Goal: Task Accomplishment & Management: Use online tool/utility

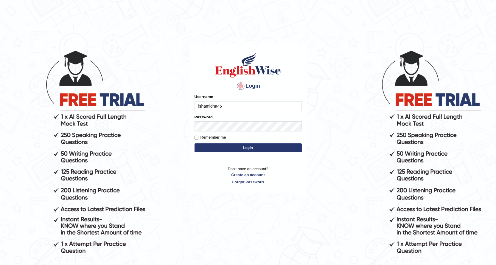
type input "ishamidha46"
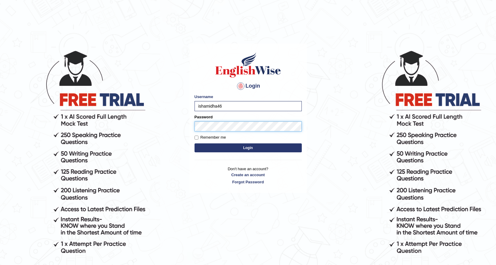
click at [195, 143] on button "Login" at bounding box center [248, 147] width 107 height 9
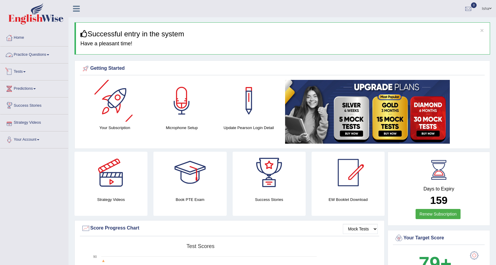
click at [27, 51] on link "Practice Questions" at bounding box center [34, 53] width 68 height 15
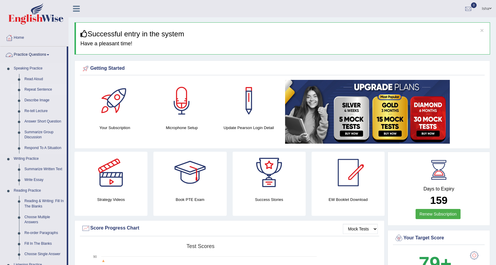
click at [28, 89] on link "Repeat Sentence" at bounding box center [44, 89] width 45 height 11
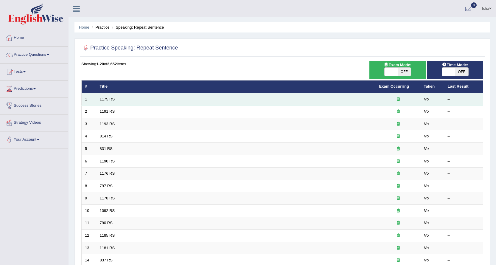
click at [111, 98] on link "1175 RS" at bounding box center [107, 99] width 15 height 4
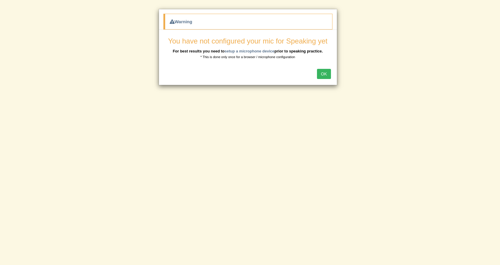
click at [325, 75] on button "OK" at bounding box center [324, 74] width 14 height 10
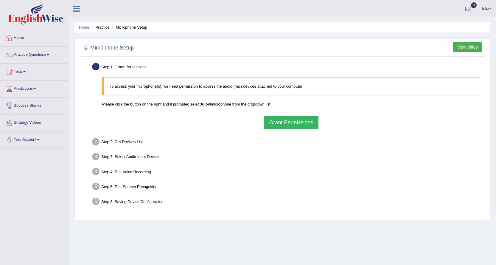
click at [275, 127] on button "Grant Permissions" at bounding box center [291, 123] width 54 height 14
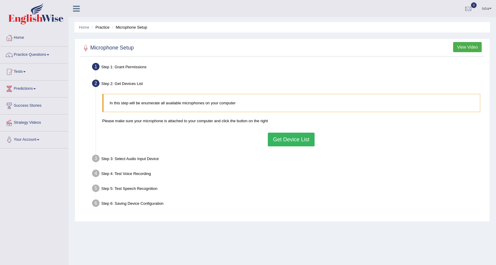
click at [272, 143] on button "Get Device List" at bounding box center [291, 140] width 46 height 14
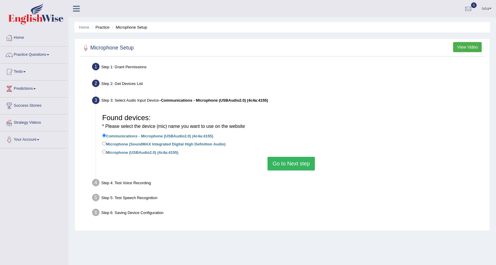
click at [154, 152] on label "Microphone (USBAudio2.0) (4c4a:4155)" at bounding box center [140, 152] width 76 height 7
click at [106, 152] on input "Microphone (USBAudio2.0) (4c4a:4155)" at bounding box center [104, 152] width 4 height 4
radio input "true"
click at [280, 161] on button "Go to Next step" at bounding box center [291, 164] width 47 height 14
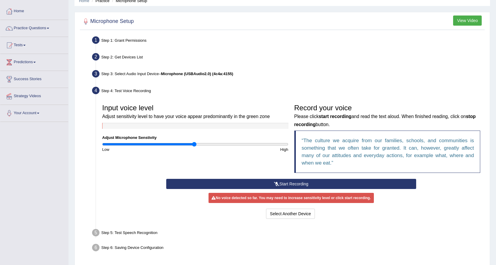
scroll to position [48, 0]
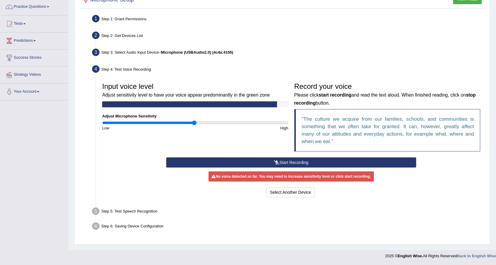
click at [261, 163] on button "Start Recording" at bounding box center [291, 162] width 250 height 10
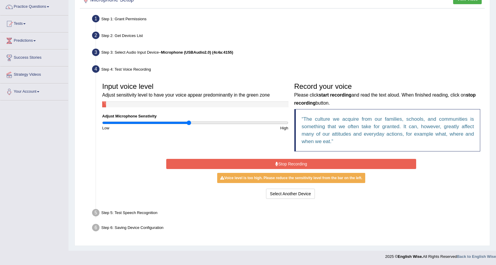
type input "0.94"
click at [188, 122] on input "range" at bounding box center [195, 122] width 186 height 5
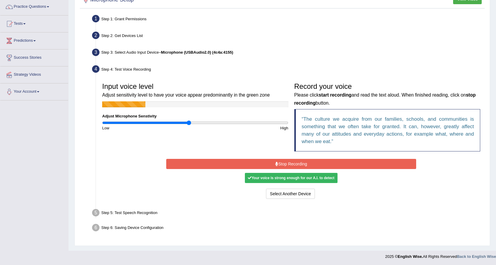
click at [222, 164] on button "Stop Recording" at bounding box center [291, 164] width 250 height 10
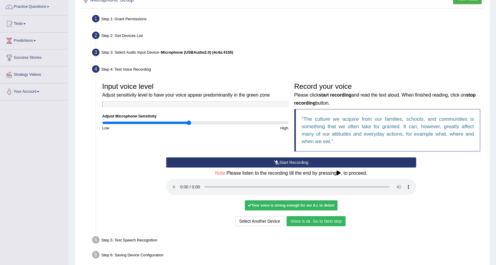
click at [320, 223] on button "Voice is ok. Go to Next step" at bounding box center [316, 221] width 59 height 10
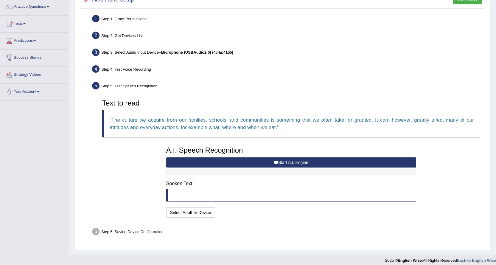
click at [258, 166] on button "Start A.I. Engine" at bounding box center [291, 162] width 250 height 10
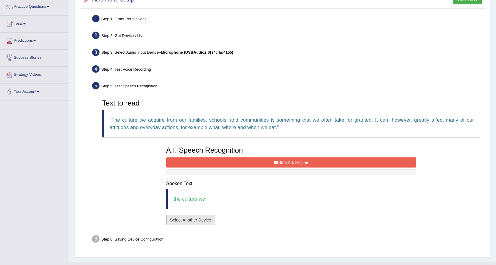
click at [204, 218] on button "Select Another Device" at bounding box center [190, 220] width 49 height 10
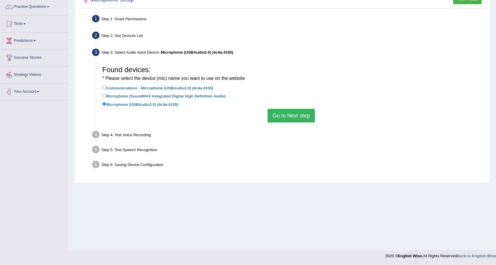
click at [283, 119] on button "Go to Next step" at bounding box center [291, 116] width 47 height 14
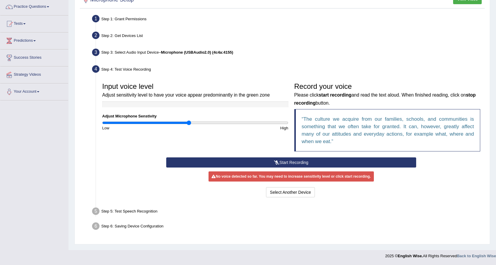
click at [295, 163] on button "Start Recording" at bounding box center [291, 162] width 250 height 10
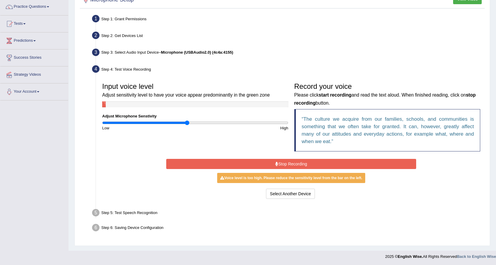
click at [186, 124] on input "range" at bounding box center [195, 122] width 186 height 5
click at [181, 125] on div "Input voice level Adjust sensitivity level to have your voice appear predominan…" at bounding box center [195, 105] width 192 height 51
type input "0.84"
click at [181, 122] on input "range" at bounding box center [195, 122] width 186 height 5
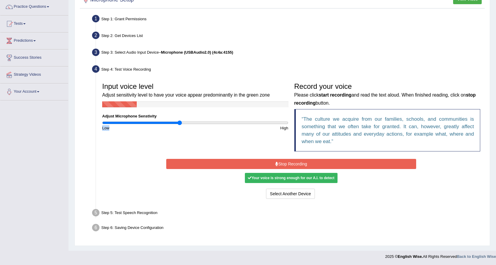
click at [234, 165] on button "Stop Recording" at bounding box center [291, 164] width 250 height 10
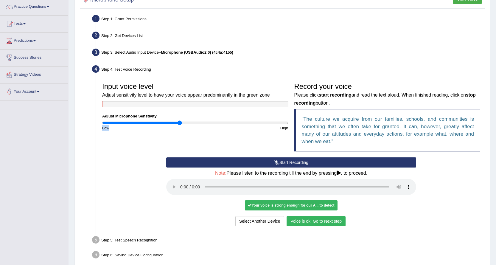
click at [318, 223] on button "Voice is ok. Go to Next step" at bounding box center [316, 221] width 59 height 10
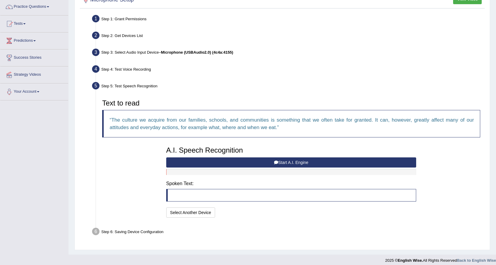
click at [269, 163] on button "Start A.I. Engine" at bounding box center [291, 162] width 250 height 10
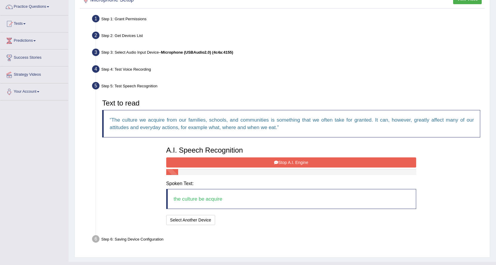
click at [232, 164] on button "Stop A.I. Engine" at bounding box center [291, 162] width 250 height 10
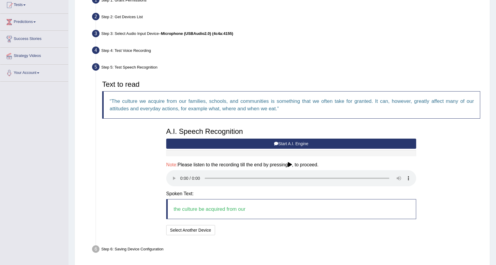
scroll to position [89, 0]
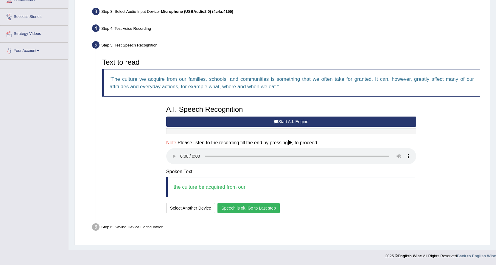
click at [265, 208] on button "Speech is ok. Go to Last step" at bounding box center [248, 208] width 62 height 10
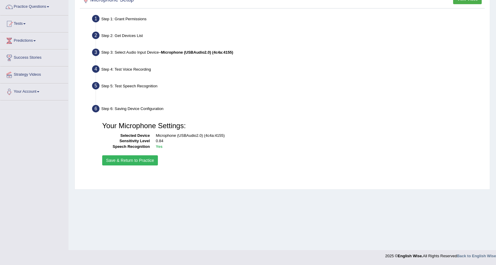
scroll to position [48, 0]
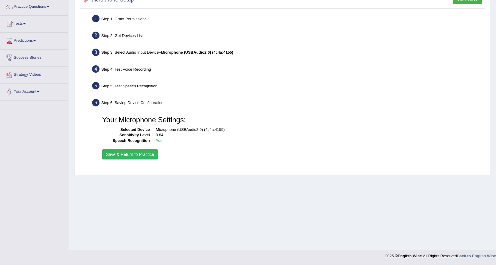
click at [150, 157] on button "Save & Return to Practice" at bounding box center [130, 154] width 56 height 10
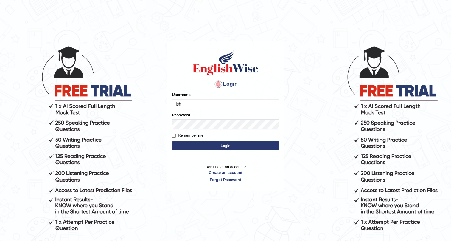
type input "ishamidha46"
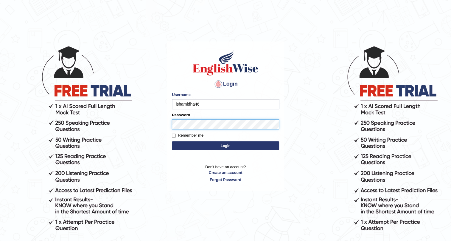
click at [172, 141] on button "Login" at bounding box center [225, 145] width 107 height 9
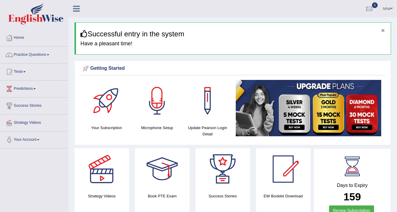
click at [382, 31] on button "×" at bounding box center [383, 30] width 4 height 6
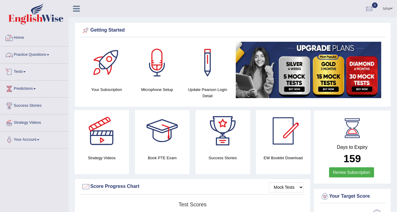
click at [34, 67] on link "Tests" at bounding box center [34, 70] width 68 height 15
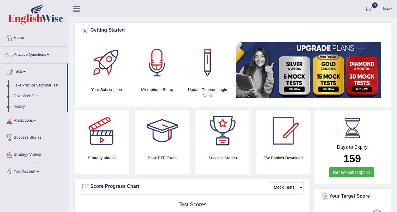
click at [39, 95] on link "Take Mock Test" at bounding box center [39, 96] width 56 height 11
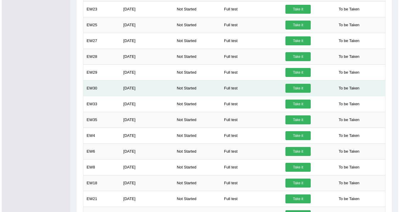
scroll to position [357, 0]
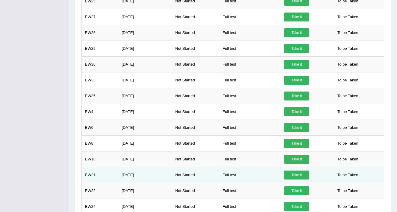
click at [300, 172] on link "Take it" at bounding box center [296, 174] width 25 height 9
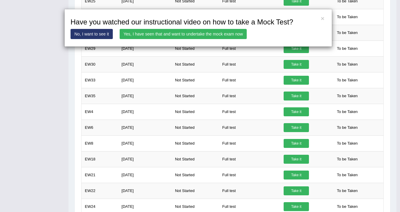
click at [199, 32] on link "Yes, I have seen that and want to undertake the mock exam now" at bounding box center [183, 34] width 127 height 10
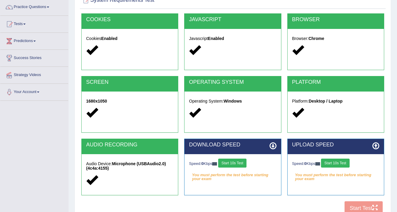
click at [243, 163] on button "Start 10s Test" at bounding box center [232, 162] width 28 height 9
click at [349, 162] on button "Start 10s Test" at bounding box center [335, 162] width 28 height 9
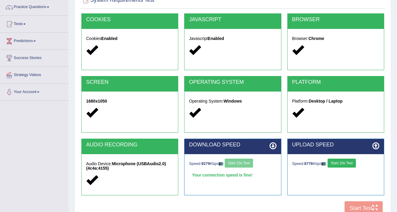
click at [348, 164] on button "Start 10s Test" at bounding box center [341, 162] width 28 height 9
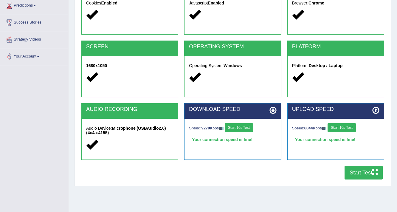
scroll to position [101, 0]
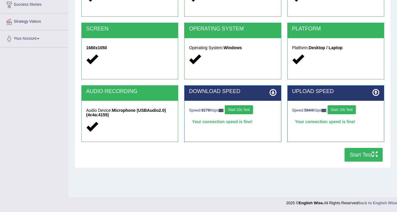
click at [353, 156] on button "Start Test" at bounding box center [363, 155] width 38 height 14
